Goal: Task Accomplishment & Management: Manage account settings

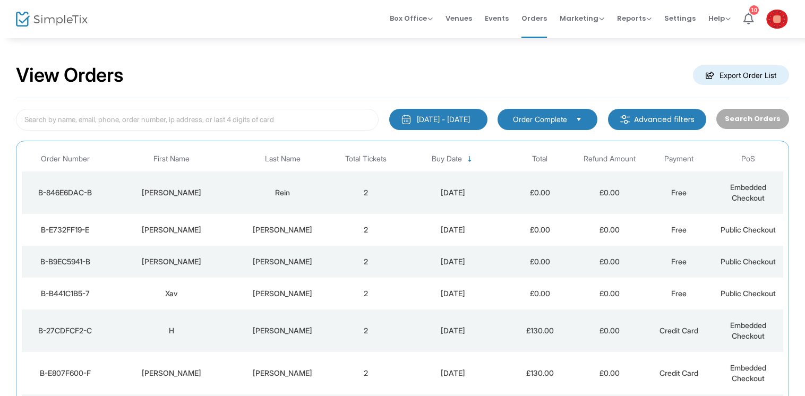
click at [784, 17] on img at bounding box center [777, 19] width 22 height 19
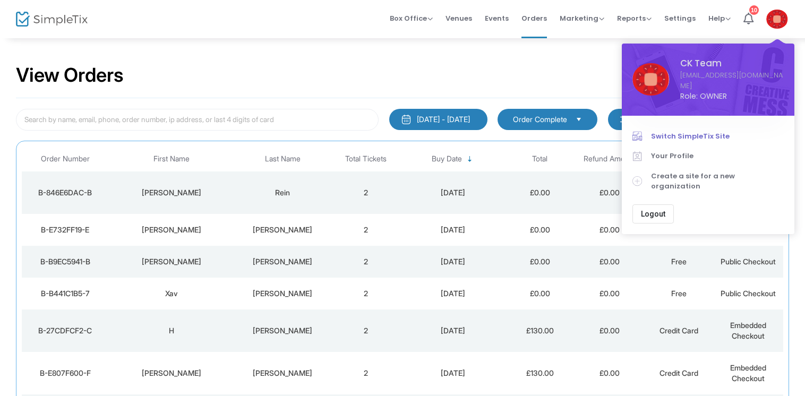
click at [713, 126] on link "Switch SimpleTix Site" at bounding box center [708, 136] width 151 height 20
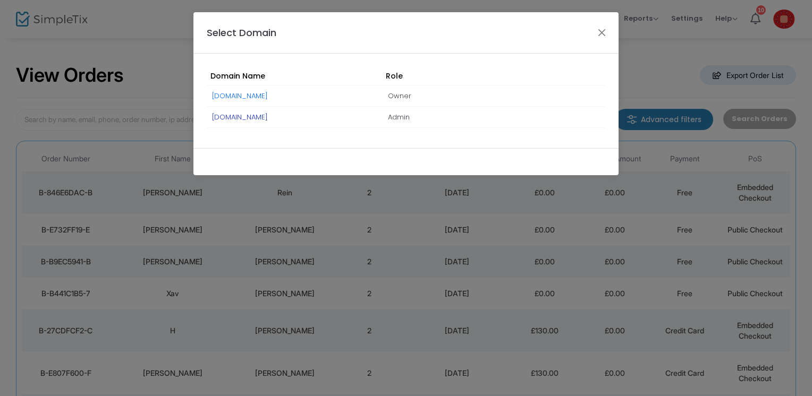
click at [268, 118] on link "communitycooks.simpletix.co.uk" at bounding box center [240, 117] width 56 height 10
